Goal: Information Seeking & Learning: Find specific page/section

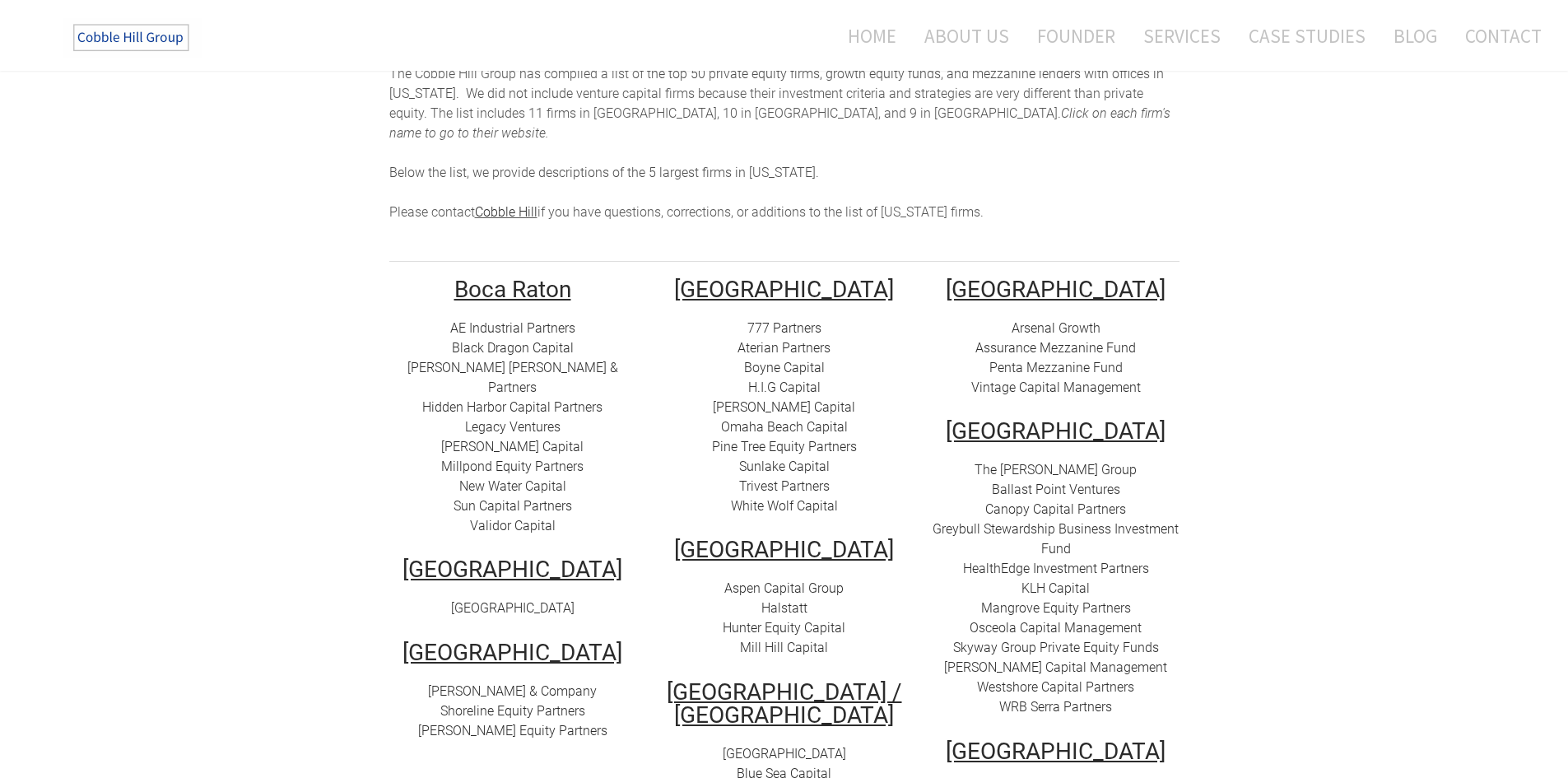
scroll to position [247, 0]
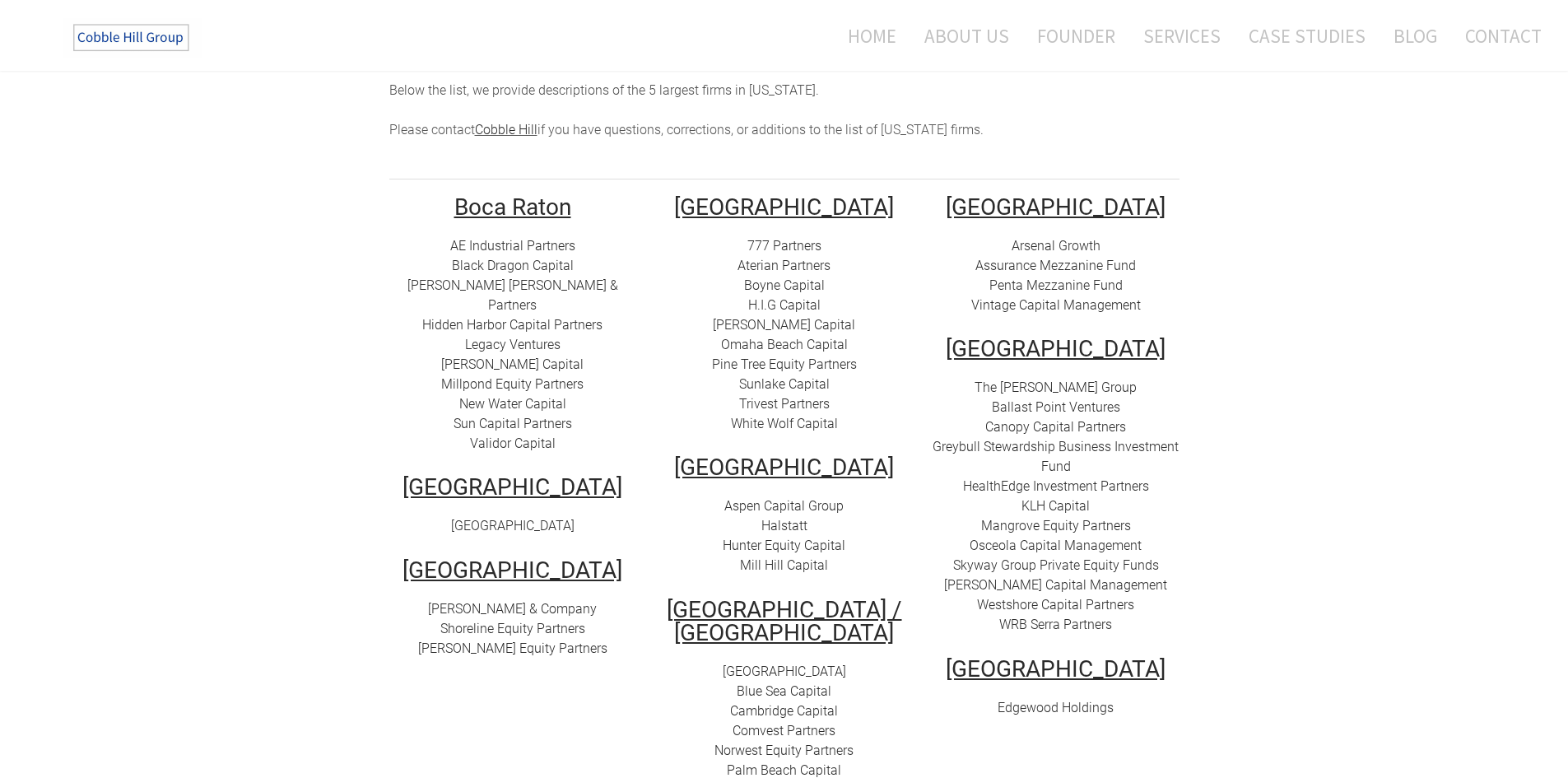
click at [508, 238] on link "AE Industrial Partners" at bounding box center [512, 246] width 125 height 16
click at [528, 257] on link "Black Dragon Capital" at bounding box center [512, 265] width 122 height 16
click at [503, 277] on link "[PERSON_NAME] [PERSON_NAME] & Partners" at bounding box center [512, 295] width 211 height 35
click at [570, 317] on link "Hidden Harbor Capital Partners" at bounding box center [512, 325] width 180 height 16
click at [524, 337] on link "Legacy Ventures" at bounding box center [512, 345] width 95 height 16
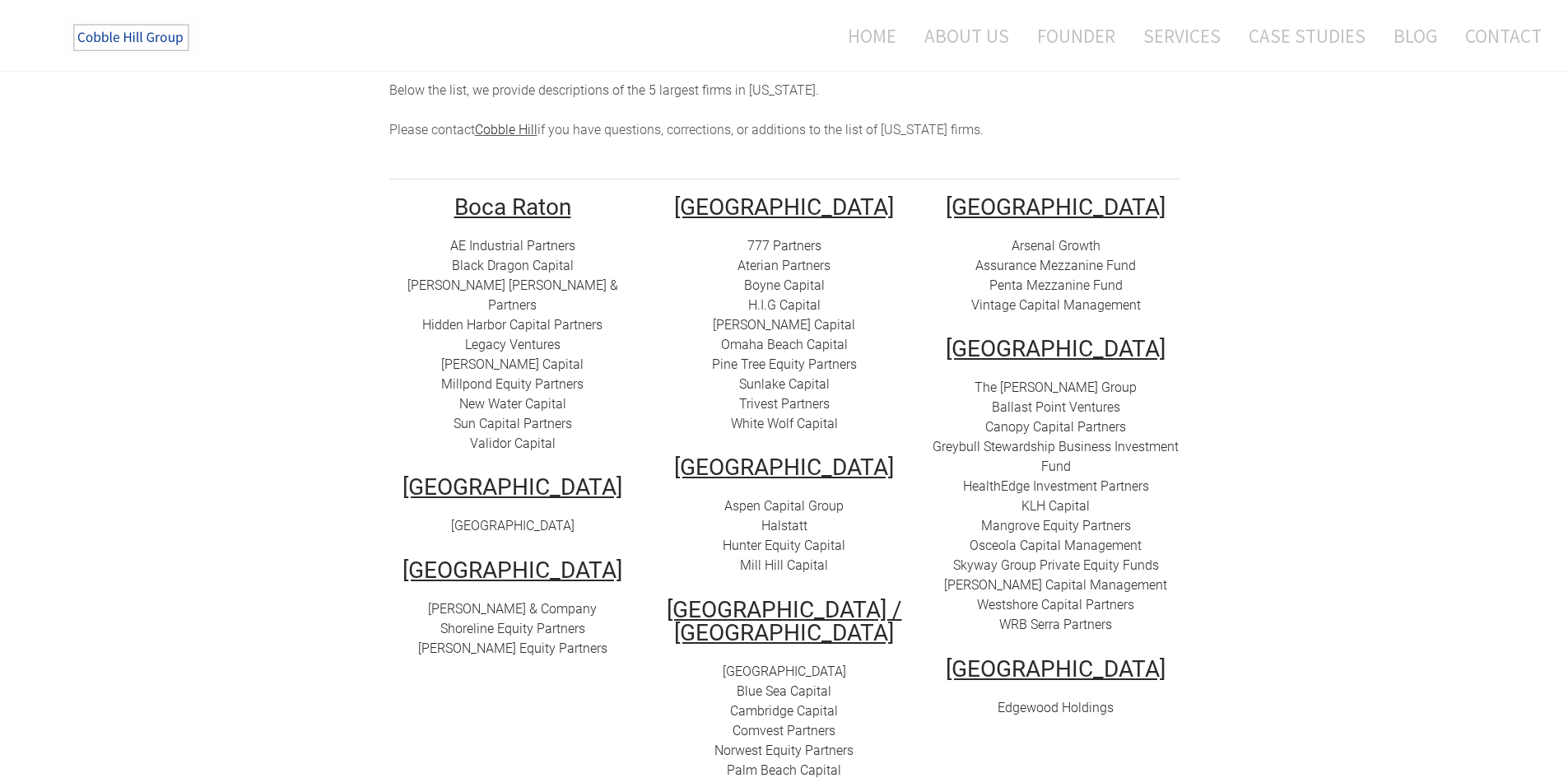
click at [501, 356] on link "[PERSON_NAME] Capital" at bounding box center [512, 364] width 143 height 16
click at [496, 376] on link "Millpond Equity Partners" at bounding box center [512, 384] width 143 height 16
click at [532, 376] on link "Millpond Equity Partners" at bounding box center [512, 384] width 143 height 16
click at [524, 396] on link "New Water Capital" at bounding box center [513, 403] width 107 height 16
click at [524, 416] on link "Sun Capital Partners" at bounding box center [512, 424] width 118 height 16
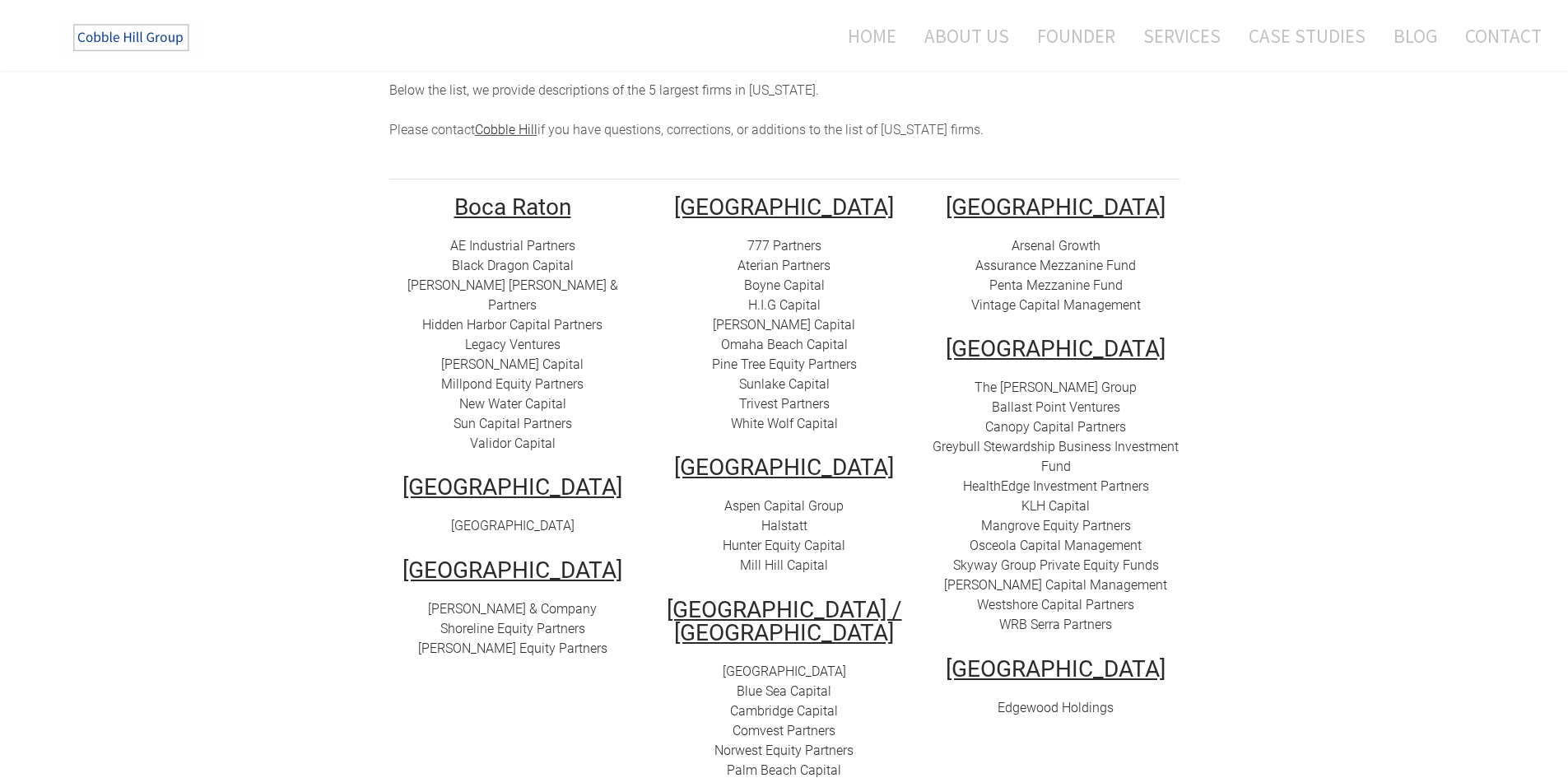
click at [517, 435] on link "Validor Capital" at bounding box center [513, 443] width 86 height 16
click at [545, 517] on link "[GEOGRAPHIC_DATA]" at bounding box center [512, 525] width 123 height 16
click at [517, 600] on link "[PERSON_NAME] & Company" at bounding box center [512, 608] width 169 height 16
click at [512, 620] on link "Shoreline Equity Partners" at bounding box center [512, 628] width 144 height 16
click at [489, 641] on link "[PERSON_NAME] Equity Partners" at bounding box center [513, 648] width 189 height 16
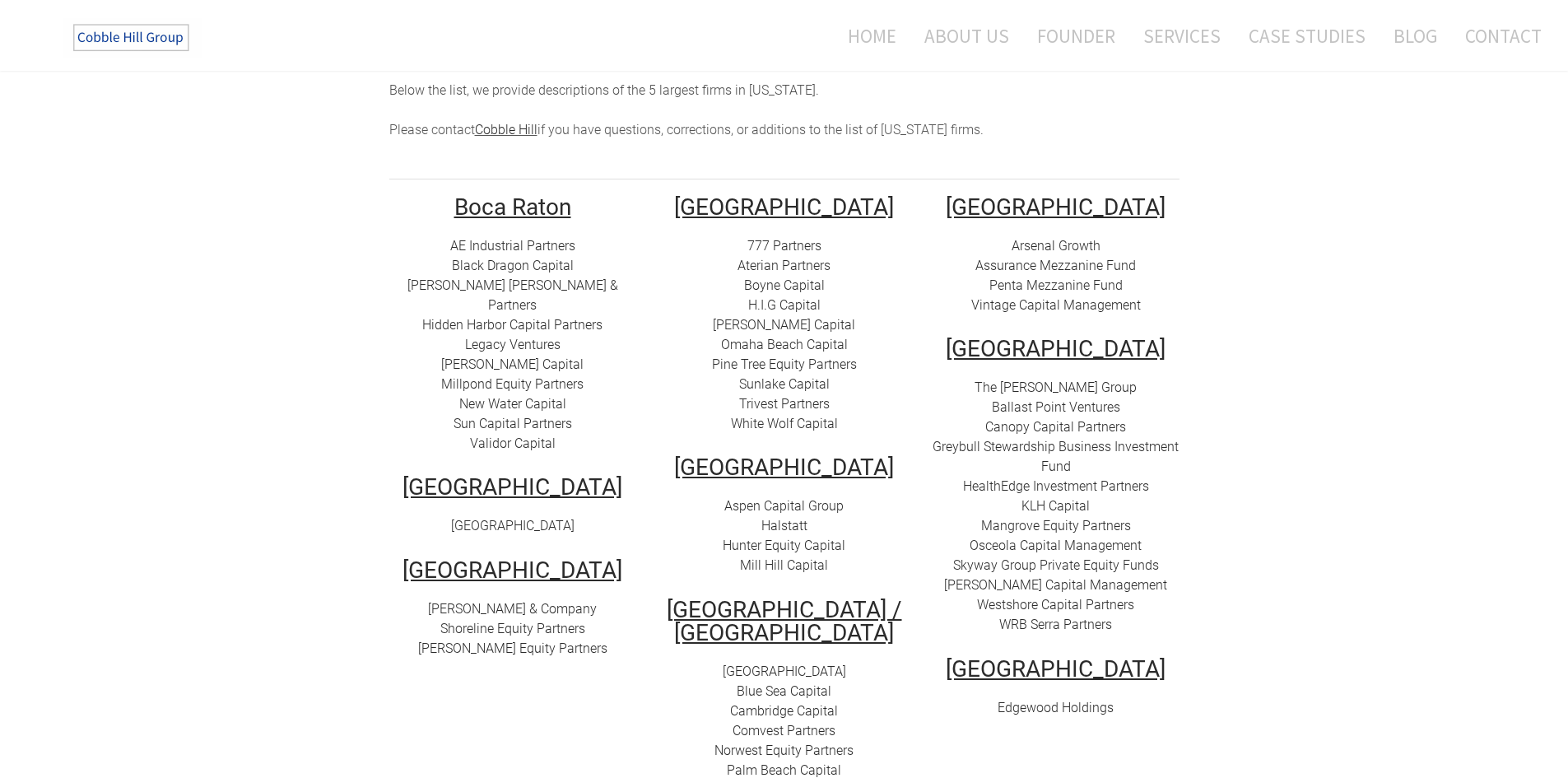
click at [786, 238] on font "777 Partners" at bounding box center [784, 246] width 74 height 16
click at [795, 257] on link "Aterian Partners" at bounding box center [784, 265] width 93 height 16
click at [770, 277] on link "Boyne Capital" at bounding box center [784, 285] width 81 height 16
click at [787, 297] on link "H.I.G Capital" at bounding box center [784, 305] width 73 height 16
click at [784, 317] on link "[PERSON_NAME] Capital" at bounding box center [784, 325] width 143 height 16
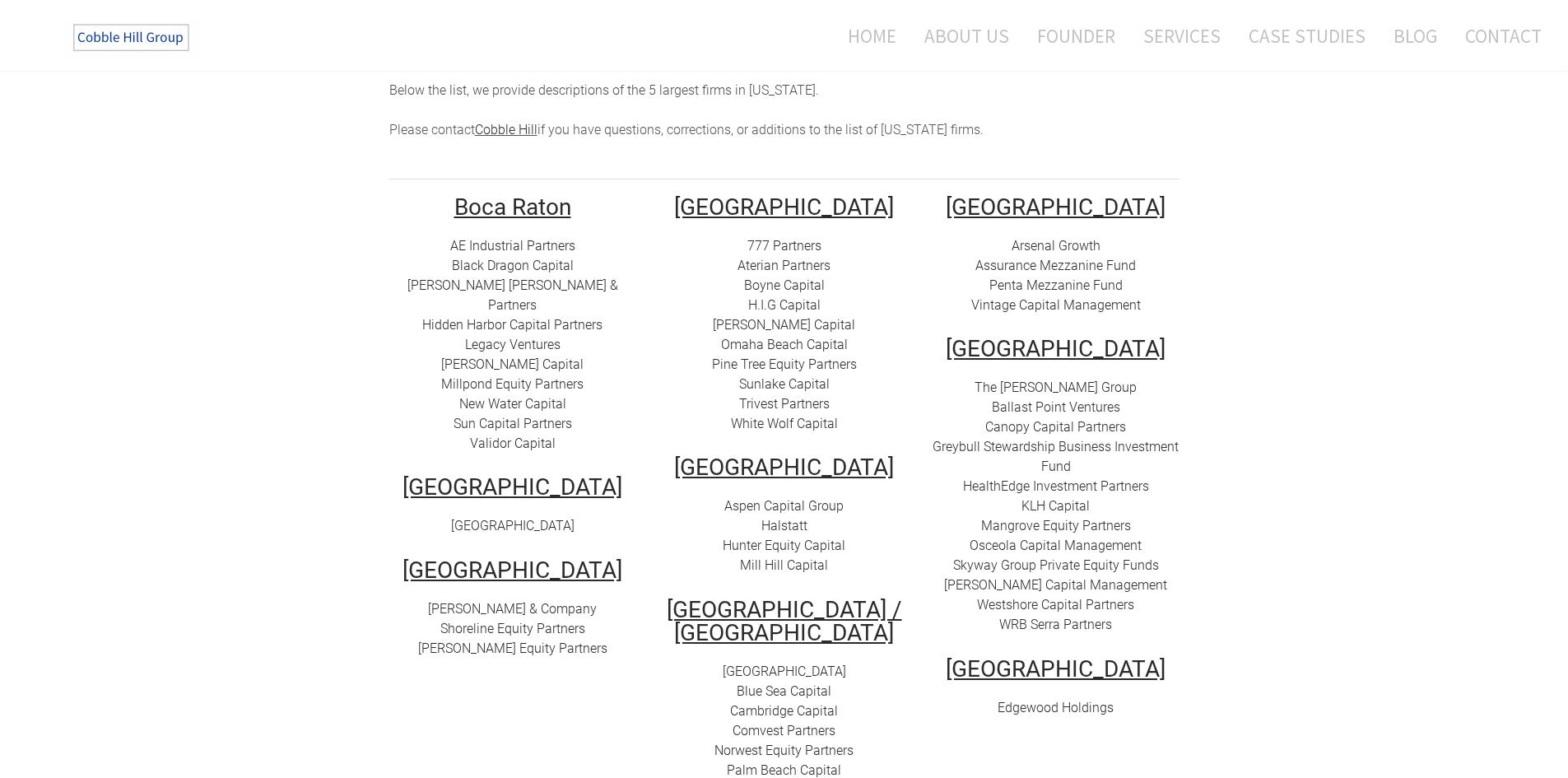
click at [786, 337] on link "Omaha Beach Capital" at bounding box center [784, 345] width 127 height 16
click at [777, 356] on link "Pine Tree Equity Partners" at bounding box center [784, 364] width 144 height 16
click at [781, 376] on link "Sunlake Capital" at bounding box center [784, 384] width 90 height 16
click at [778, 396] on link "Trivest Partners" at bounding box center [784, 403] width 90 height 16
click at [784, 416] on link "White Wolf Capital" at bounding box center [784, 424] width 107 height 16
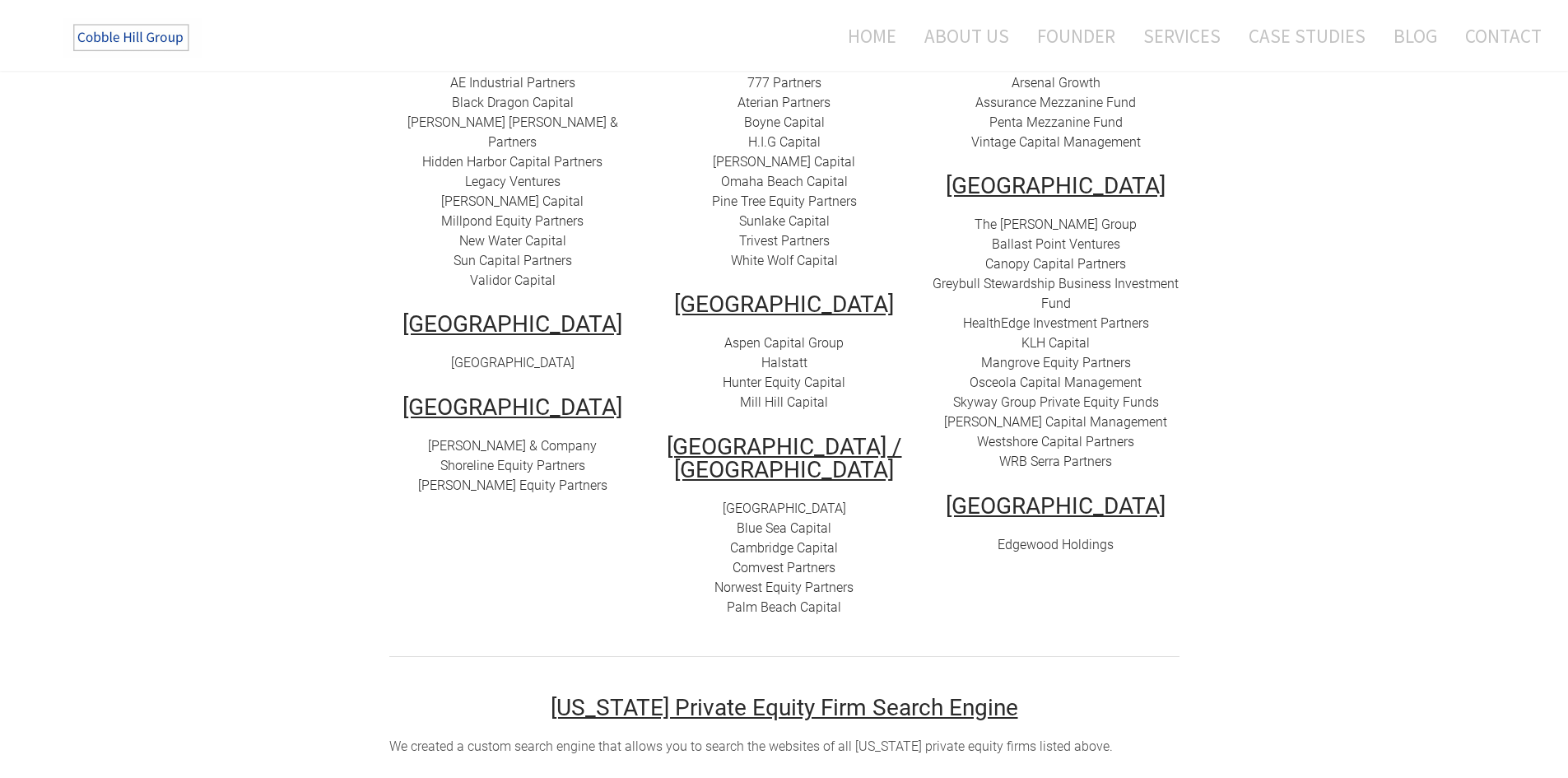
scroll to position [411, 0]
click at [812, 333] on link "Aspen Capital Group" at bounding box center [784, 341] width 119 height 16
click at [793, 353] on link "Halstatt" at bounding box center [784, 361] width 46 height 16
click at [817, 373] on link "Hunter Equity Capital" at bounding box center [784, 381] width 123 height 16
click at [789, 392] on link "Mill Hill Capital" at bounding box center [784, 400] width 88 height 16
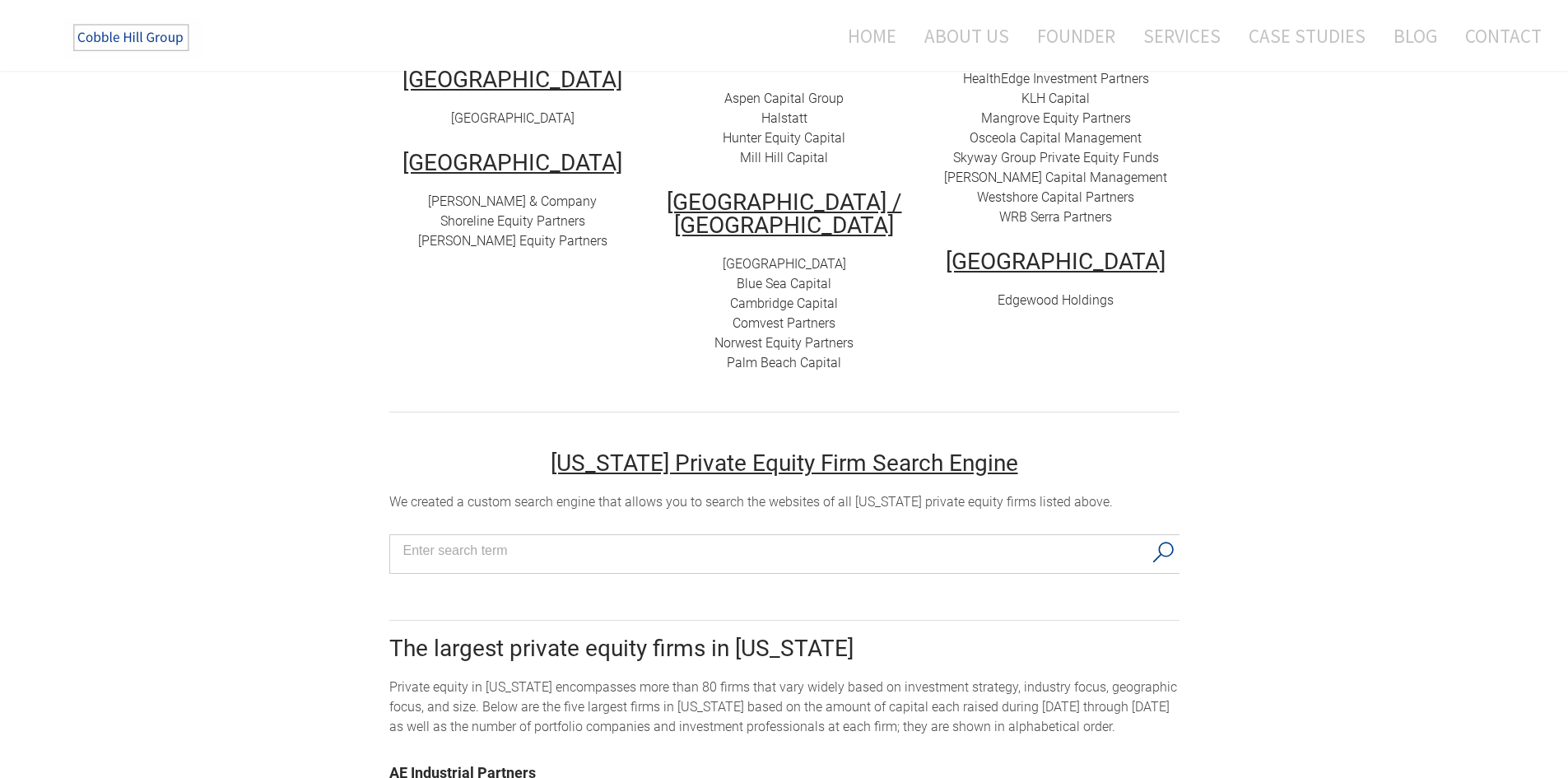
scroll to position [658, 0]
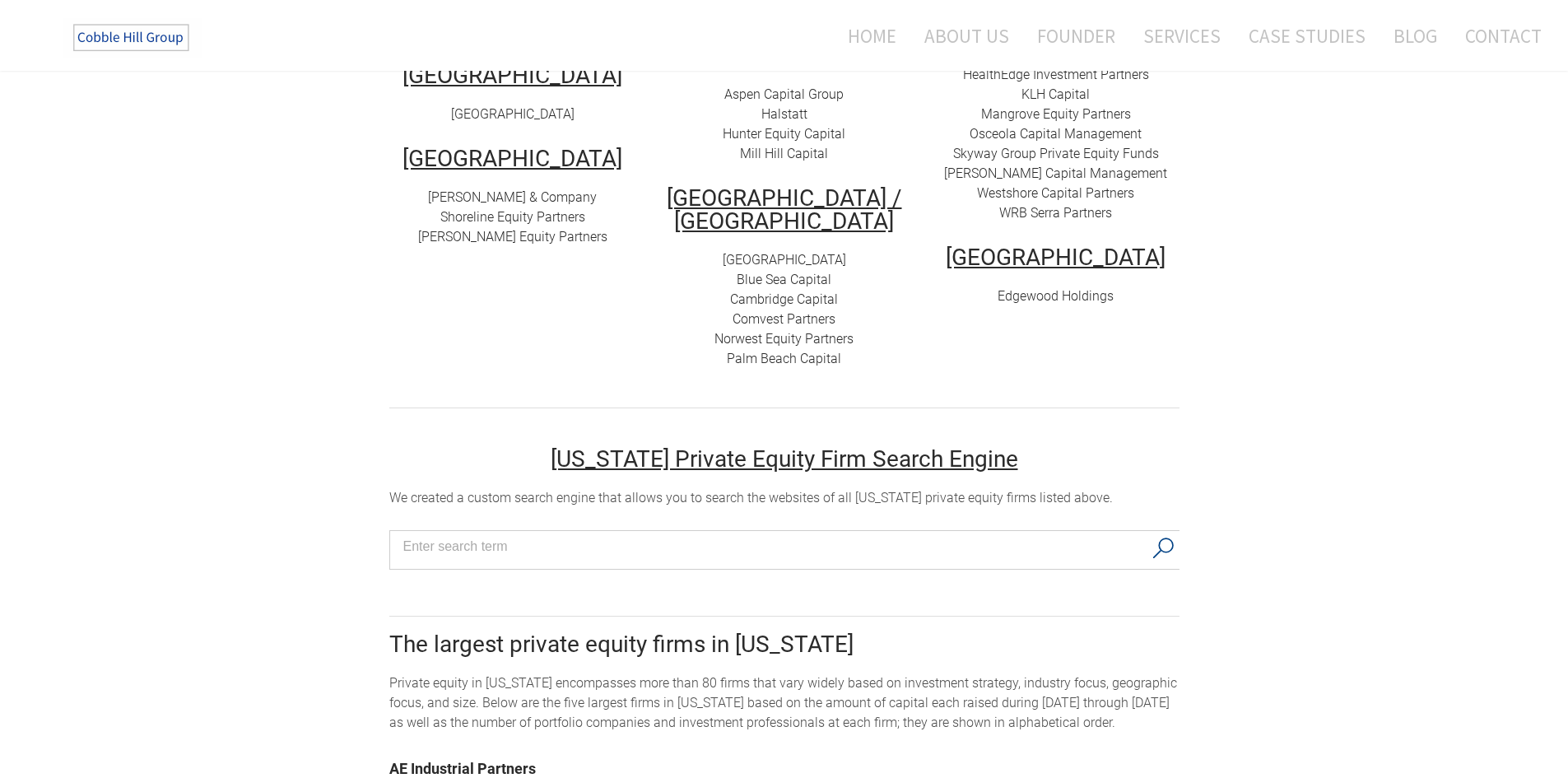
click at [824, 252] on link "[GEOGRAPHIC_DATA]" at bounding box center [784, 260] width 123 height 16
click at [792, 271] on link "Blue Sea Capital" at bounding box center [784, 279] width 95 height 16
click at [781, 291] on link "Cambridge Capital" at bounding box center [784, 299] width 108 height 16
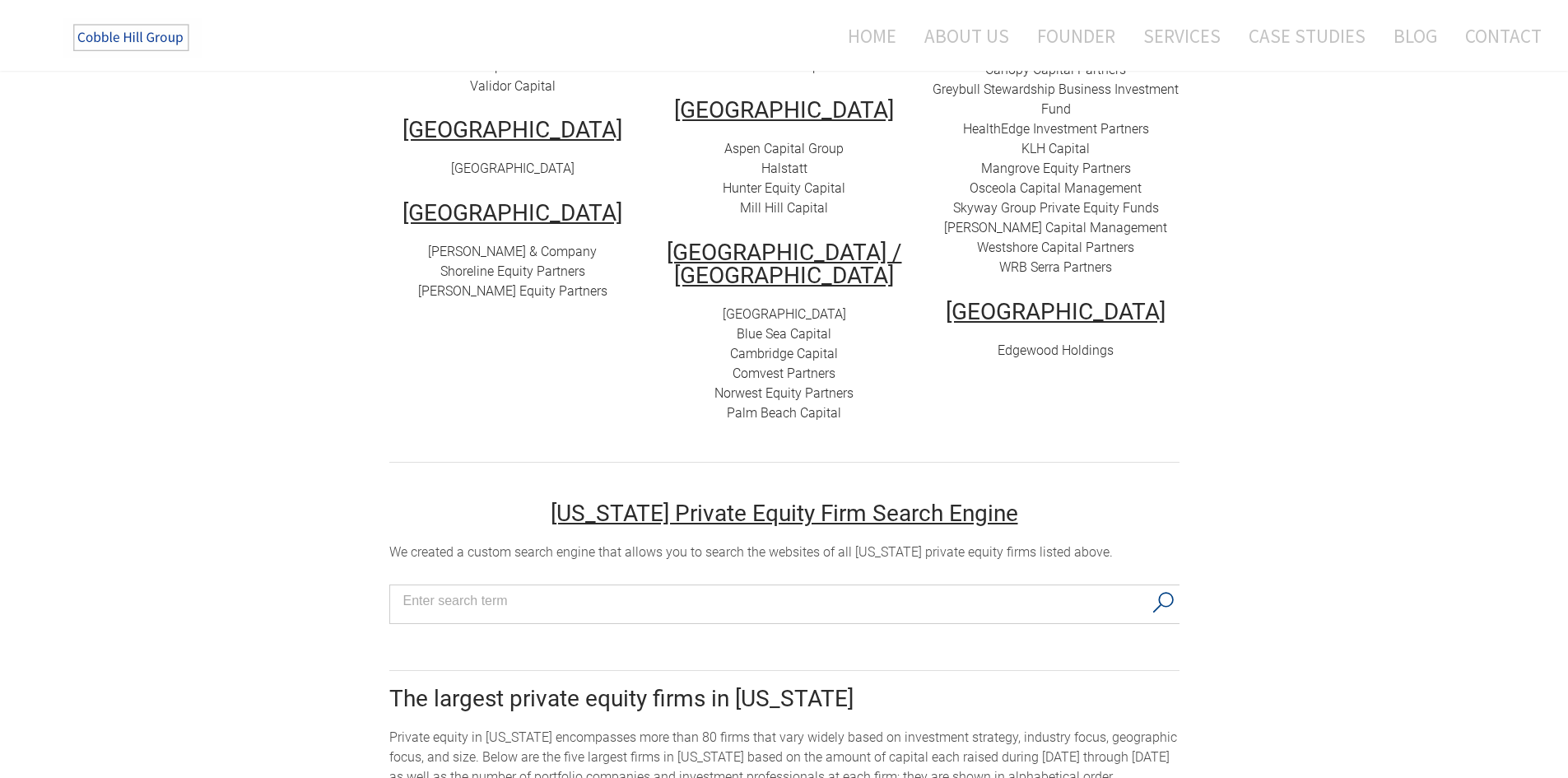
scroll to position [576, 0]
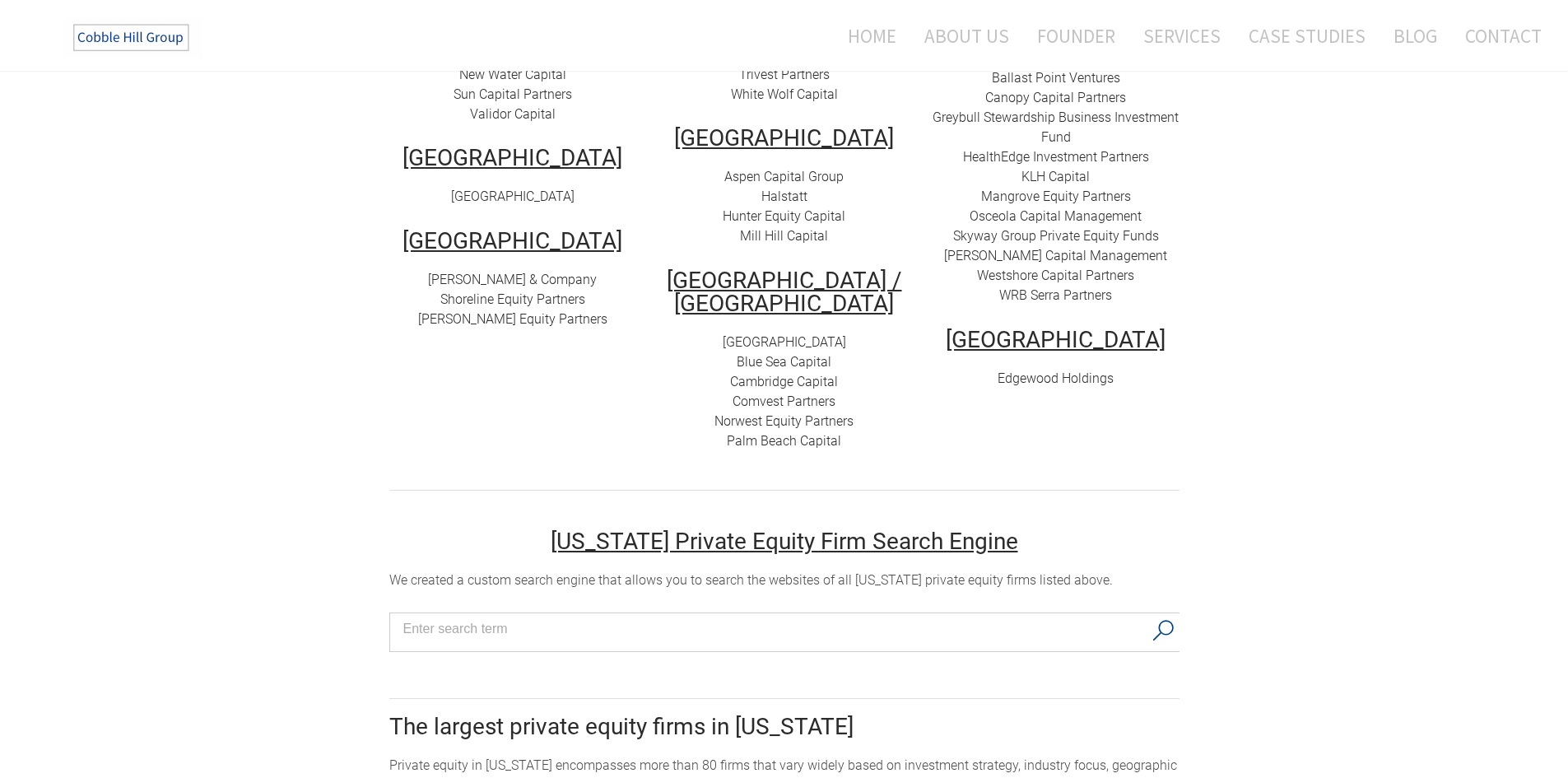
click at [792, 393] on link "C omvest Partners" at bounding box center [784, 401] width 103 height 16
click at [801, 413] on link "Norwest Equity Partners" at bounding box center [784, 421] width 139 height 16
click at [781, 433] on link "Palm Beach Capital" at bounding box center [784, 441] width 115 height 16
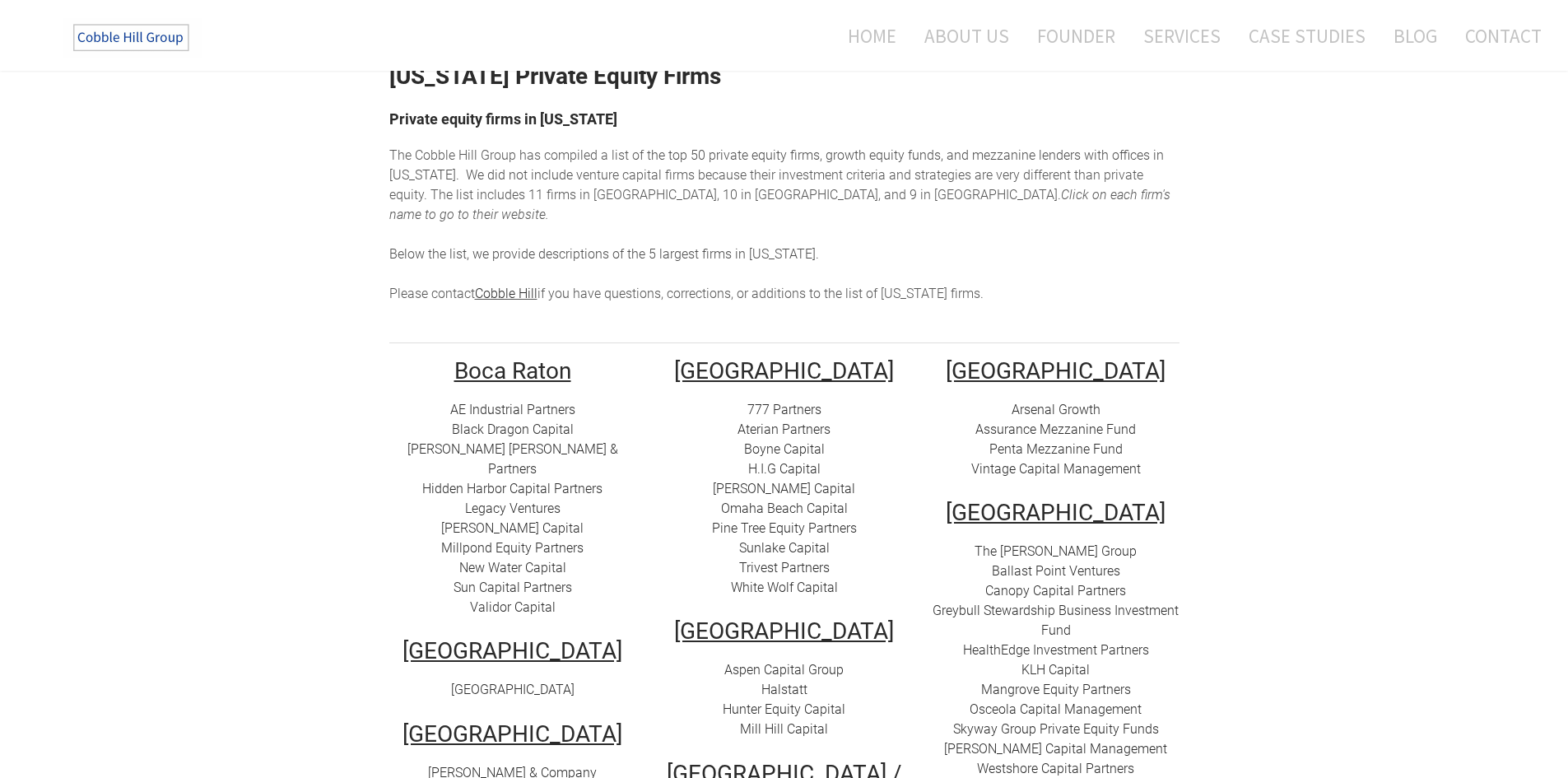
scroll to position [82, 0]
click at [1065, 403] on link "Arsenal Growth" at bounding box center [1057, 410] width 89 height 16
click at [1059, 422] on link "Assurance Mezzanine Fund" at bounding box center [1055, 430] width 160 height 16
click at [1095, 461] on link "Vintage Capital Management" at bounding box center [1056, 469] width 170 height 16
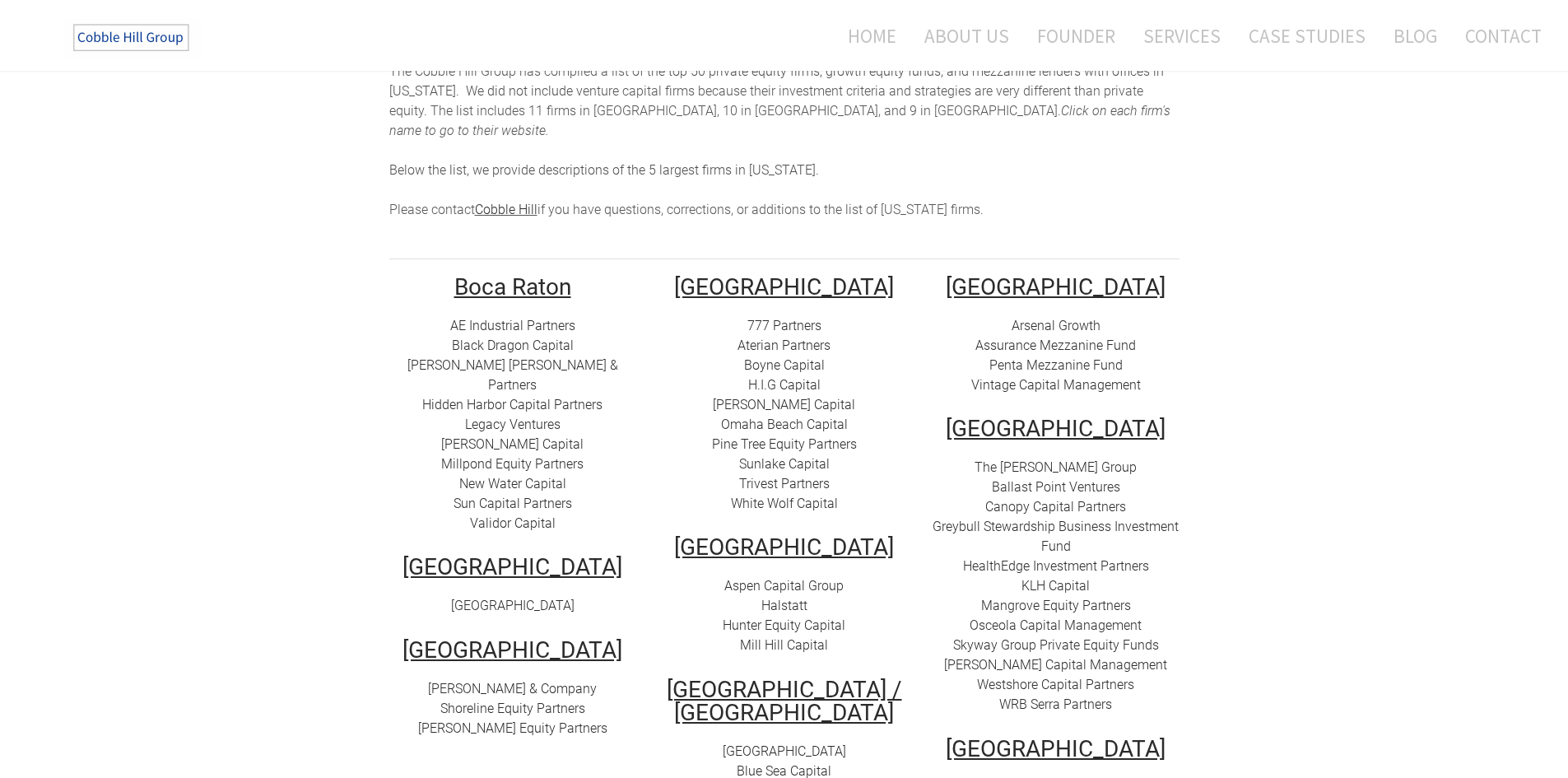
scroll to position [329, 0]
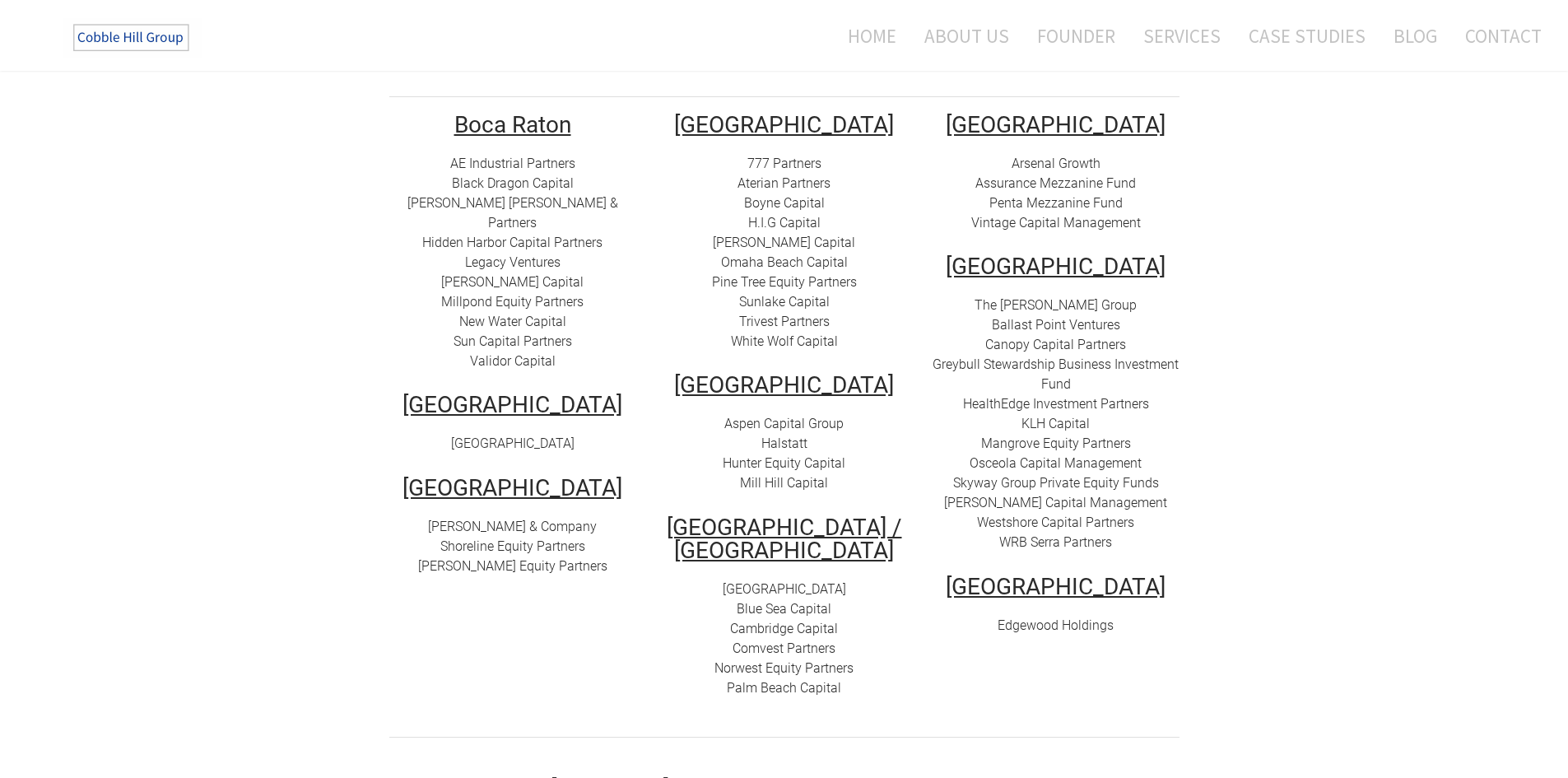
click at [1065, 297] on link "The [PERSON_NAME] Group" at bounding box center [1055, 305] width 162 height 16
click at [1085, 317] on link "Ballast Point Ventures" at bounding box center [1056, 325] width 129 height 16
click at [1058, 337] on link "Canopy Capital Partners" at bounding box center [1055, 345] width 141 height 16
click at [1113, 396] on link "HealthEdge Investment Partners" at bounding box center [1056, 403] width 186 height 16
click at [1057, 416] on link "KLH Capital" at bounding box center [1056, 424] width 68 height 16
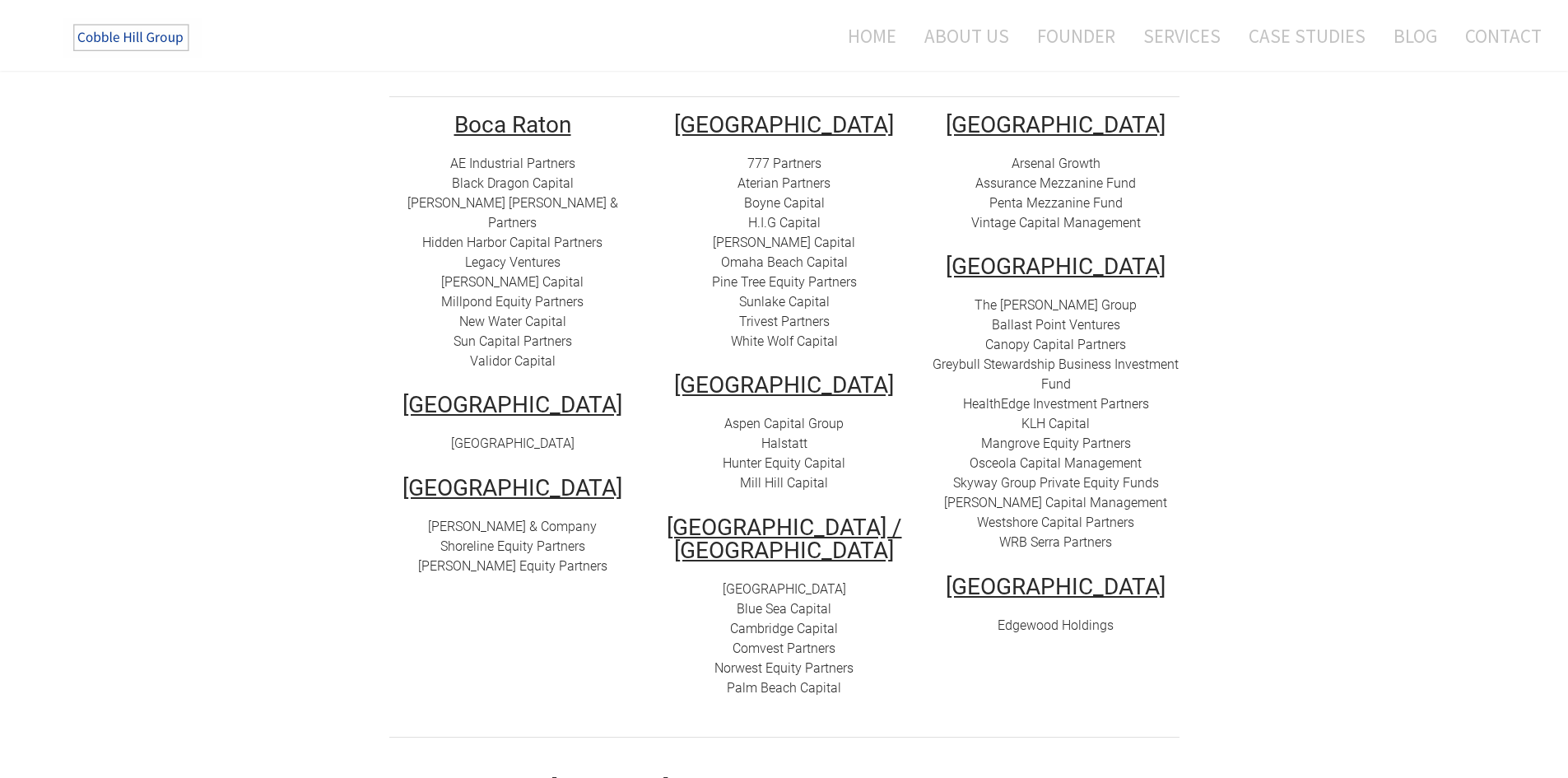
click at [1053, 435] on link "​Mangrove Equity Partners" at bounding box center [1056, 443] width 150 height 16
click at [1017, 455] on link "Osceola Capital Management" at bounding box center [1056, 463] width 172 height 16
click at [1095, 455] on link "Osceola Capital Management" at bounding box center [1056, 463] width 172 height 16
click at [1102, 475] on link "Skyway Group Private Equity Funds" at bounding box center [1056, 483] width 206 height 16
click at [1046, 494] on link "[PERSON_NAME] Capital Management" at bounding box center [1055, 502] width 223 height 16
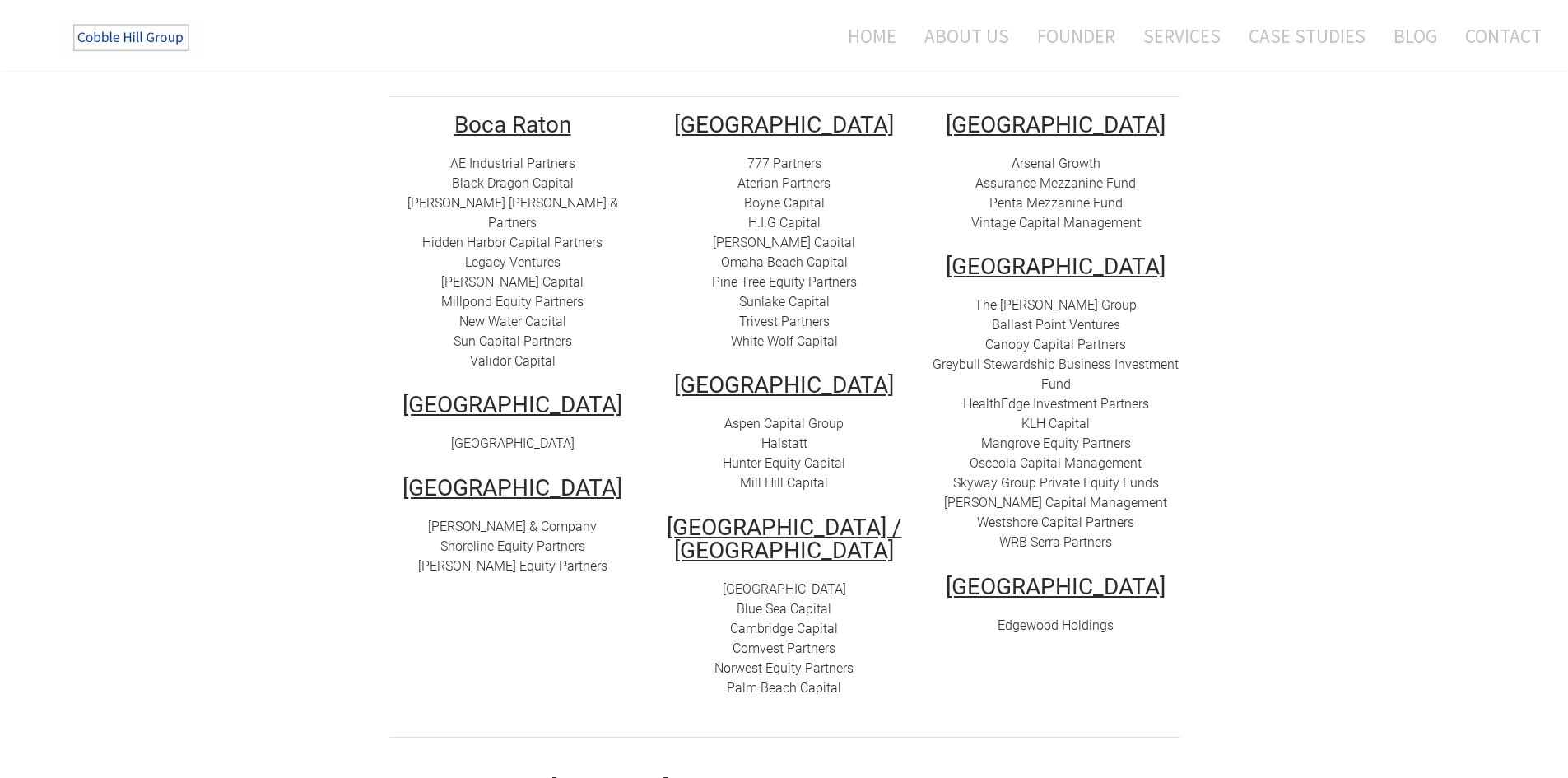
click at [1073, 515] on link "Westshore Capital Partners" at bounding box center [1056, 522] width 158 height 16
click at [1052, 515] on link "Westshore Capital Partners" at bounding box center [1056, 522] width 158 height 16
click at [1036, 534] on link "WRB Serra Partners" at bounding box center [1055, 542] width 113 height 16
click at [1061, 617] on link "Edgewood Holdings" at bounding box center [1056, 625] width 116 height 16
